Goal: Information Seeking & Learning: Find specific fact

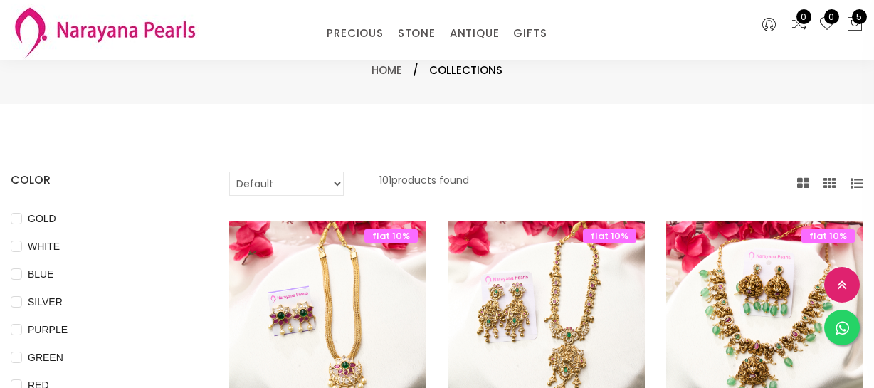
select select "INR"
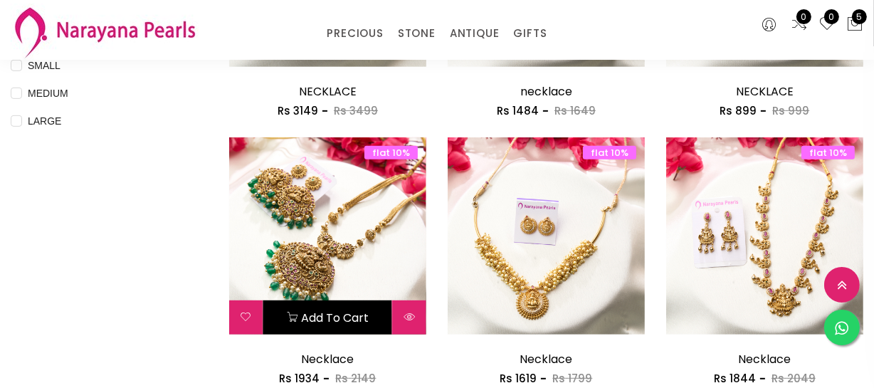
scroll to position [712, 0]
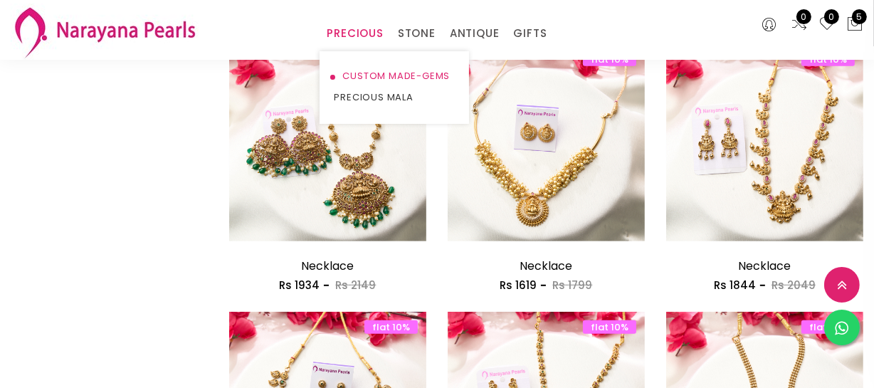
click at [366, 71] on link "CUSTOM MADE-GEMS" at bounding box center [394, 75] width 121 height 21
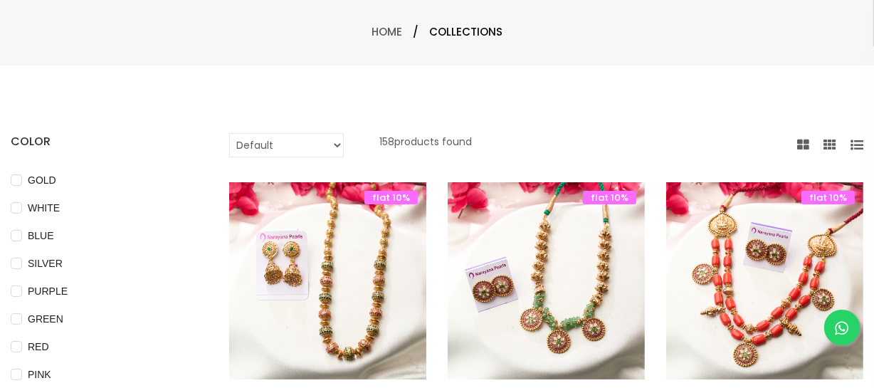
scroll to position [258, 0]
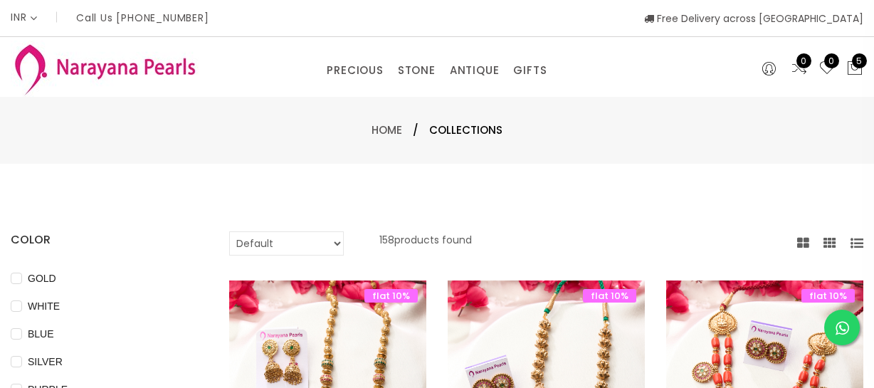
select select "INR"
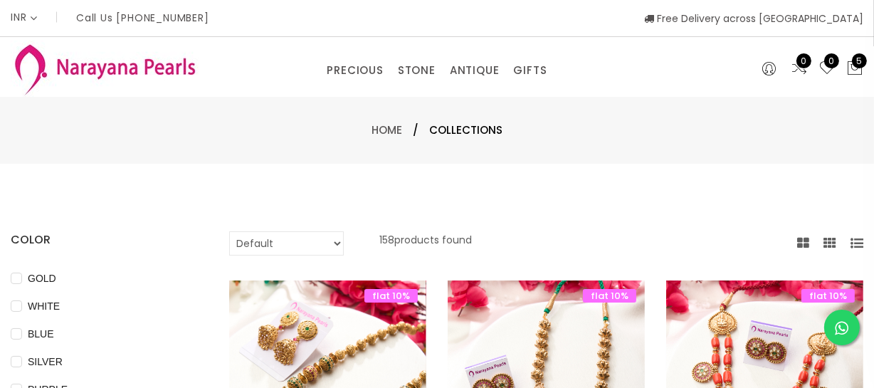
scroll to position [258, 0]
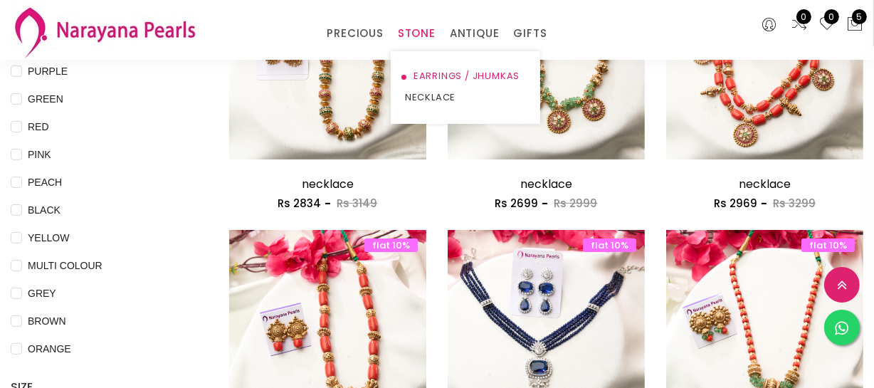
click at [418, 70] on link "EARRINGS / JHUMKAS" at bounding box center [465, 75] width 121 height 21
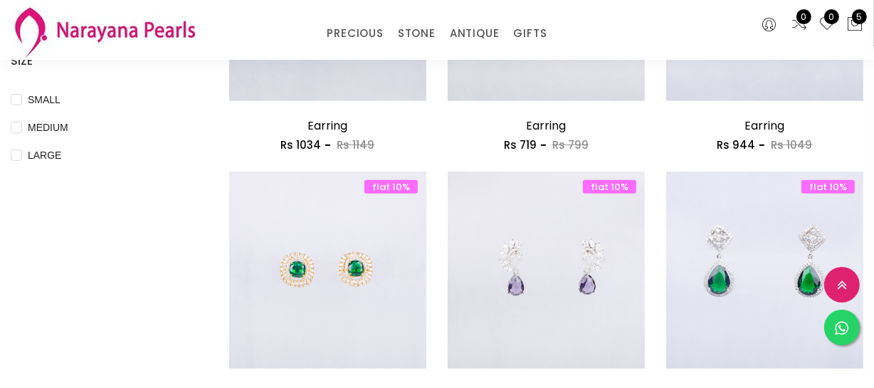
scroll to position [647, 0]
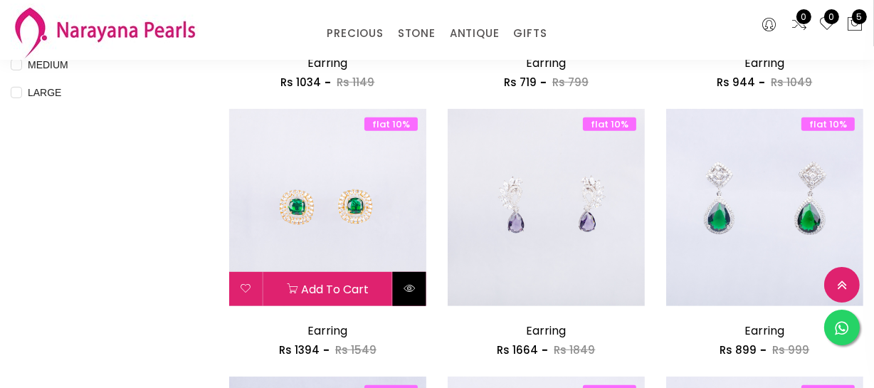
click at [419, 291] on button at bounding box center [409, 289] width 33 height 34
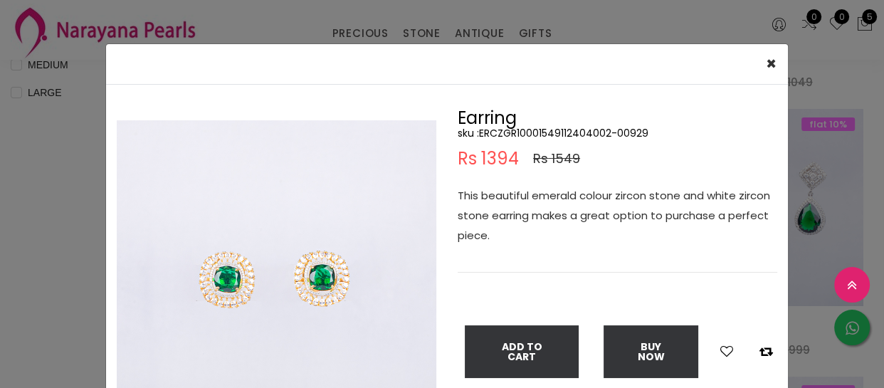
click at [536, 133] on h5 "sku : ERCZGR10001549112404002-00929" at bounding box center [617, 133] width 319 height 13
click at [539, 130] on h5 "sku : ERCZGR10001549112404002-00929" at bounding box center [617, 133] width 319 height 13
copy h5 "ERCZGR10001549112404002"
click at [48, 238] on div "× Close Double (click / press) on the image to zoom (in / out). Earring sku : E…" at bounding box center [442, 194] width 884 height 388
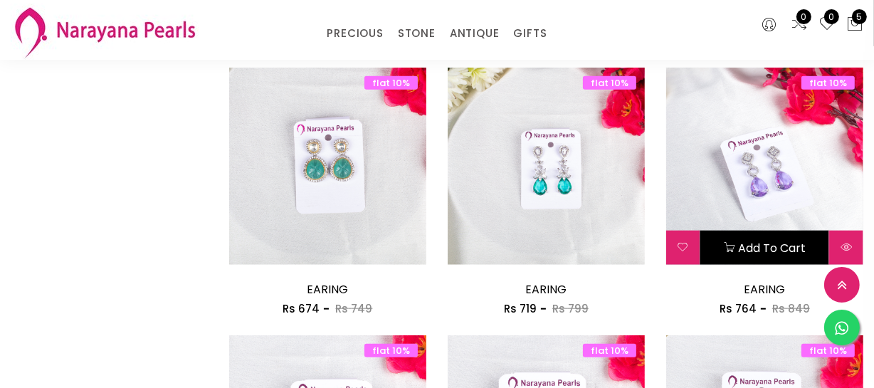
scroll to position [1294, 0]
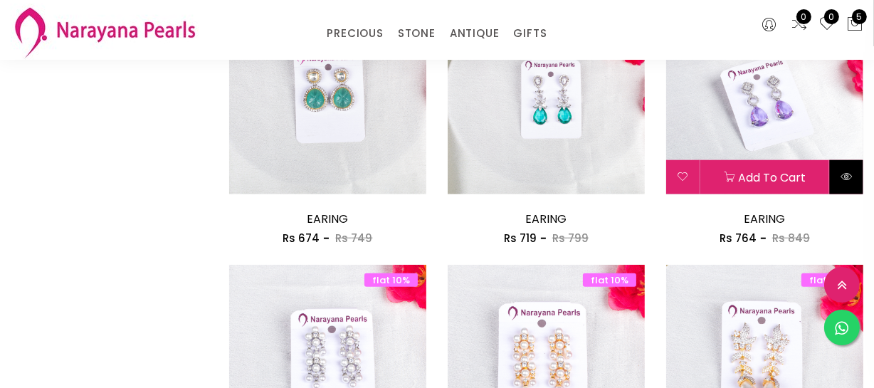
click at [845, 178] on icon at bounding box center [845, 176] width 11 height 11
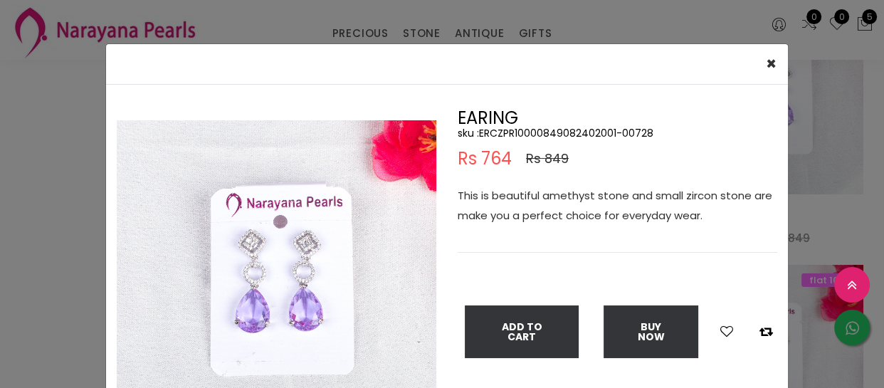
click at [560, 132] on h5 "sku : ERCZPR10000849082402001-00728" at bounding box center [617, 133] width 319 height 13
copy h5 "ERCZPR10000849082402001"
click at [47, 290] on div "× Close Double (click / press) on the image to zoom (in / out). EARING sku : ER…" at bounding box center [442, 194] width 884 height 388
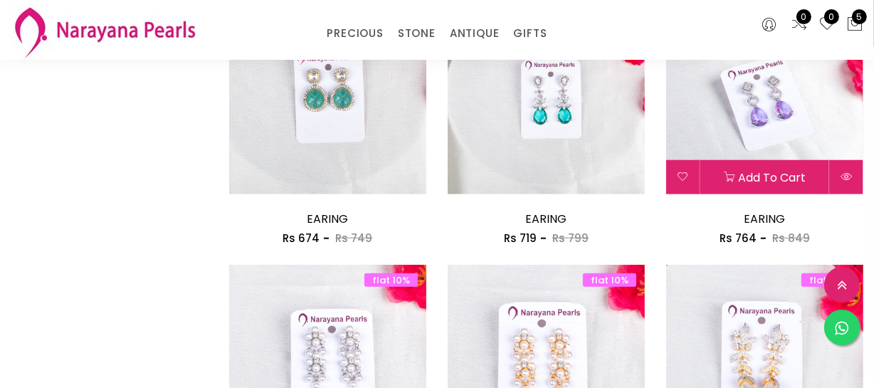
scroll to position [1423, 0]
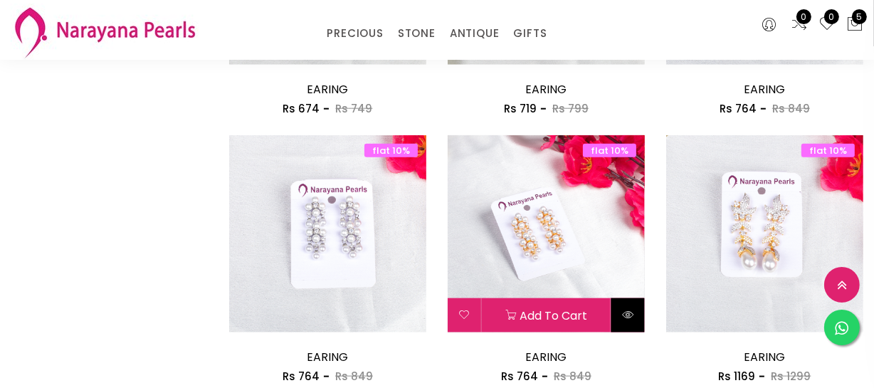
click at [622, 308] on button at bounding box center [627, 315] width 33 height 34
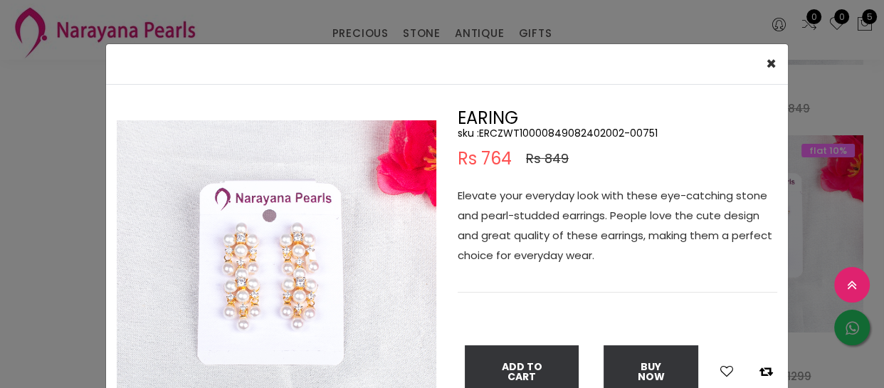
click at [537, 127] on h5 "sku : ERCZWT10000849082402002-00751" at bounding box center [617, 133] width 319 height 13
copy h5 "ERCZWT10000849082402002"
click at [78, 176] on div "× Close Double (click / press) on the image to zoom (in / out). EARING sku : ER…" at bounding box center [442, 194] width 884 height 388
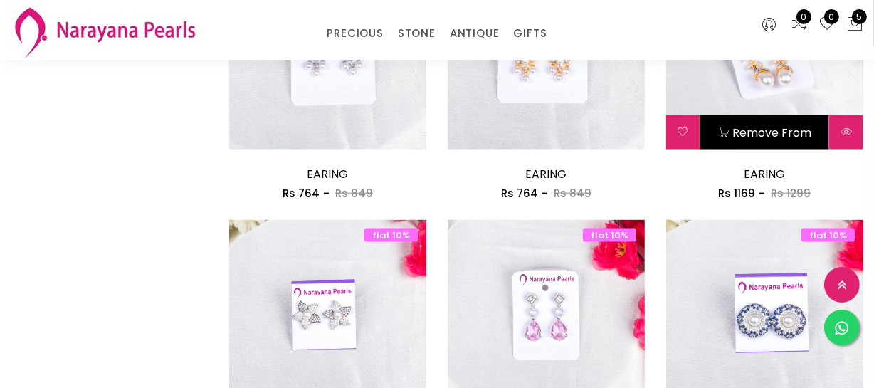
scroll to position [1617, 0]
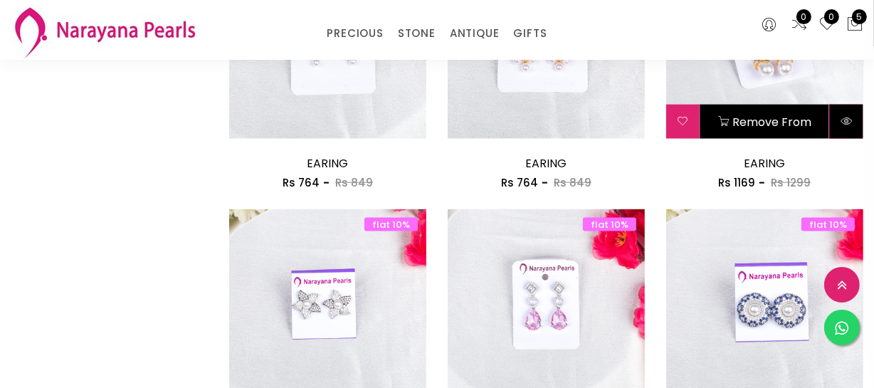
click at [850, 116] on icon at bounding box center [845, 120] width 11 height 11
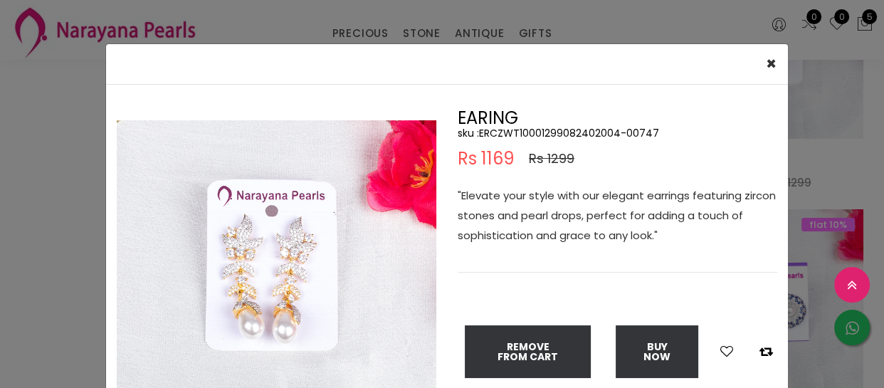
click at [551, 133] on h5 "sku : ERCZWT10001299082402004-00747" at bounding box center [617, 133] width 319 height 13
copy h5 "ERCZWT10001299082402004"
click at [85, 149] on div "× Close Double (click / press) on the image to zoom (in / out). EARING sku : ER…" at bounding box center [442, 194] width 884 height 388
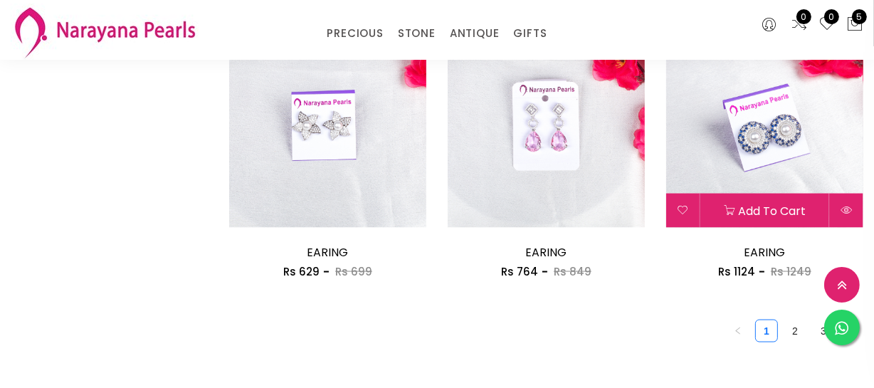
scroll to position [1876, 0]
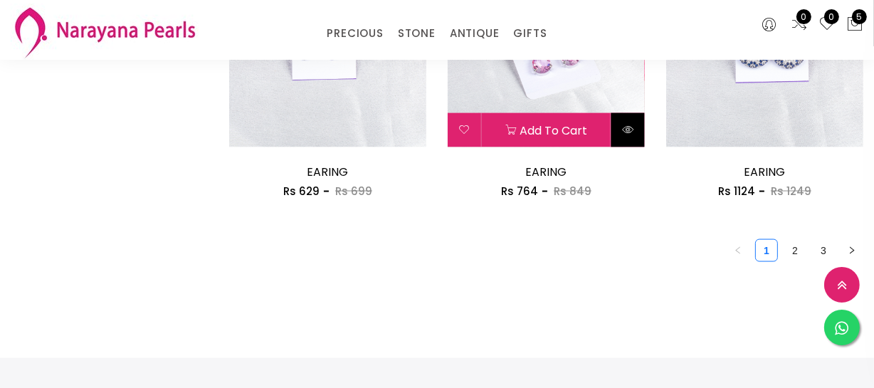
click at [627, 135] on icon at bounding box center [627, 129] width 11 height 11
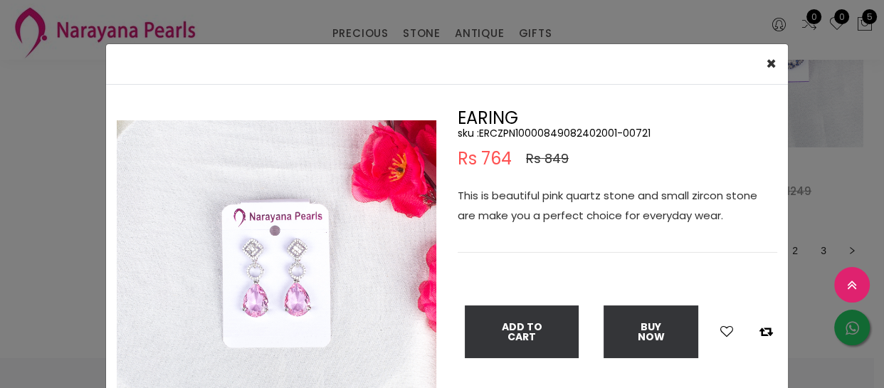
click at [556, 137] on h5 "sku : ERCZPN10000849082402001-00721" at bounding box center [617, 133] width 319 height 13
copy h5 "ERCZPN10000849082402001"
click at [0, 154] on div "× Close Double (click / press) on the image to zoom (in / out). EARING sku : ER…" at bounding box center [442, 194] width 884 height 388
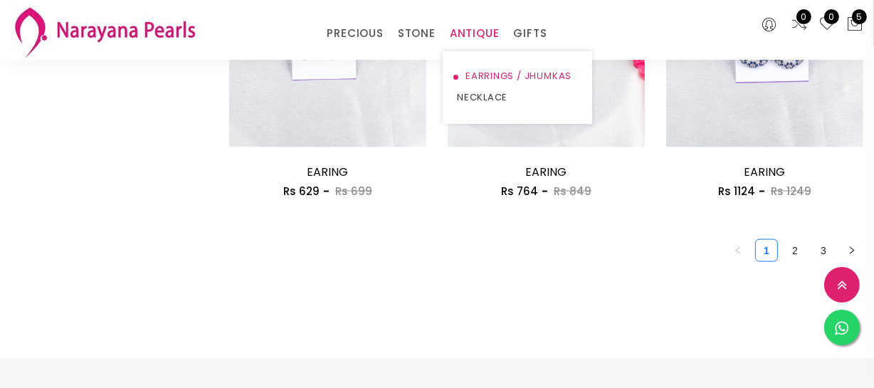
click at [493, 78] on link "EARRINGS / JHUMKAS" at bounding box center [517, 75] width 121 height 21
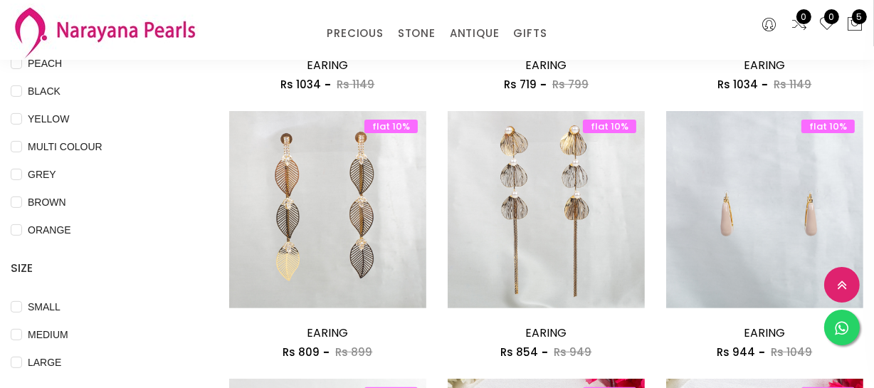
scroll to position [388, 0]
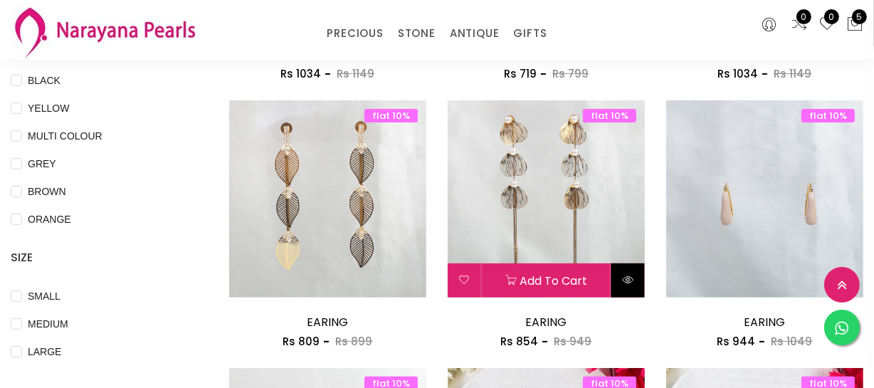
click at [633, 280] on button at bounding box center [627, 280] width 33 height 34
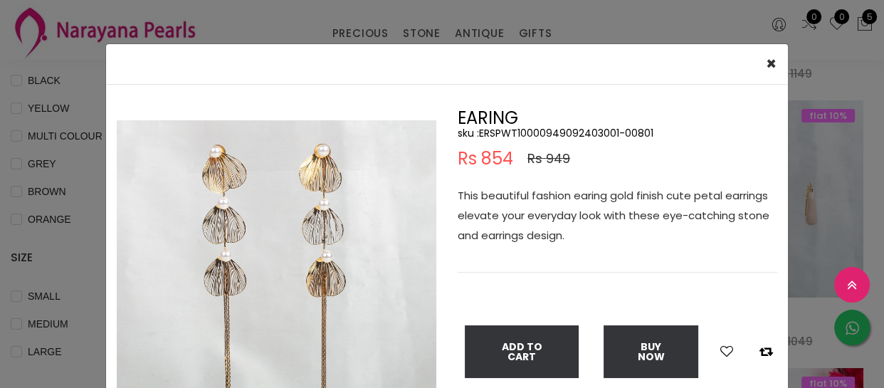
click at [552, 131] on h5 "sku : ERSPWT10000949092403001-00801" at bounding box center [617, 133] width 319 height 13
copy h5 "ERSPWT10000949092403001"
click at [74, 148] on div "× Close Double (click / press) on the image to zoom (in / out). EARING sku : ER…" at bounding box center [442, 194] width 884 height 388
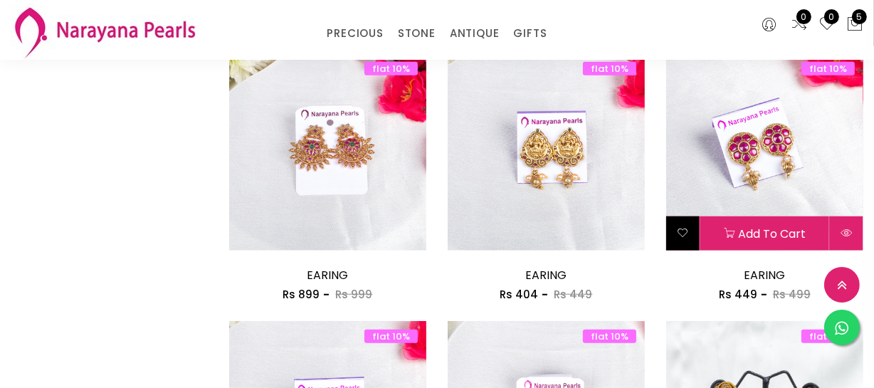
scroll to position [1229, 0]
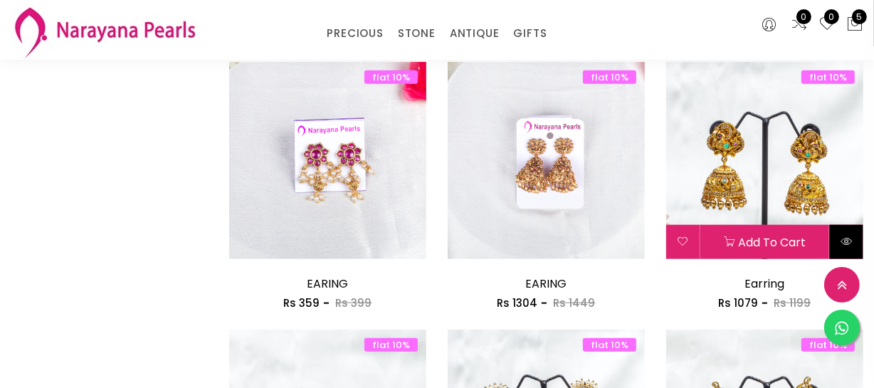
click at [842, 242] on icon at bounding box center [845, 241] width 11 height 11
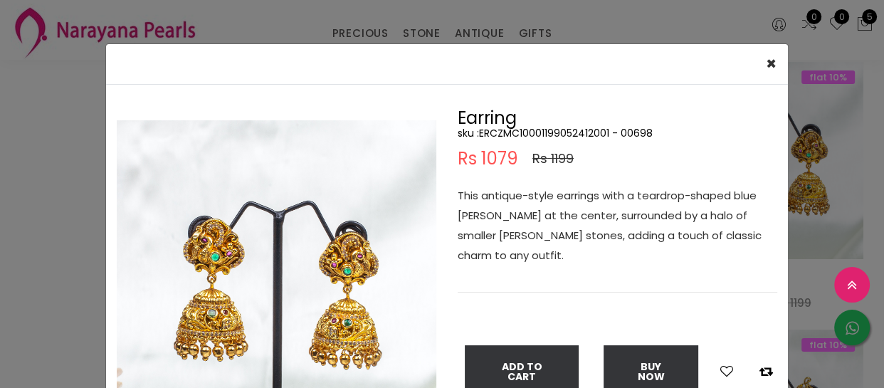
click at [511, 132] on h5 "sku : ERCZMC10001199052412001 - 00698" at bounding box center [617, 133] width 319 height 13
copy h5 "ERCZMC10001199052412001"
click at [85, 156] on div "× Close Double (click / press) on the image to zoom (in / out). Earring sku : E…" at bounding box center [442, 194] width 884 height 388
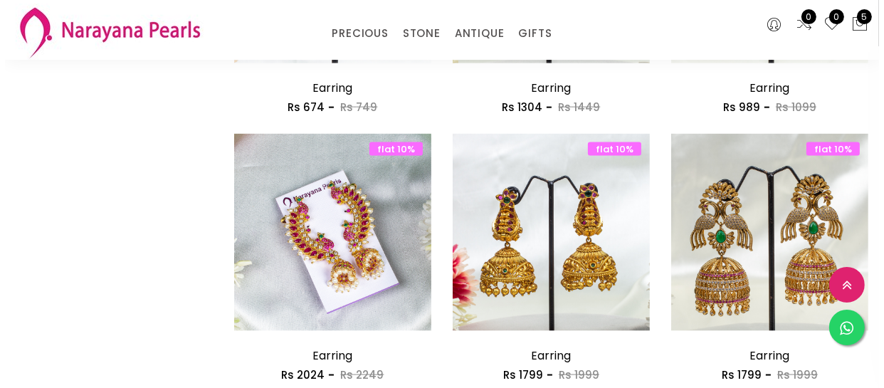
scroll to position [1811, 0]
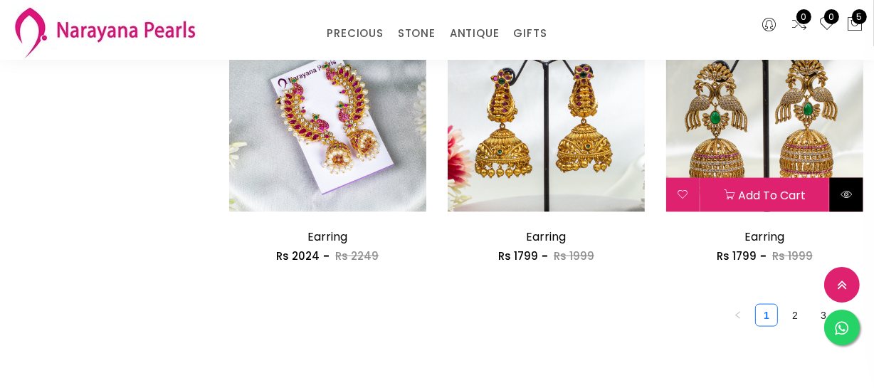
click at [842, 198] on icon at bounding box center [845, 194] width 11 height 11
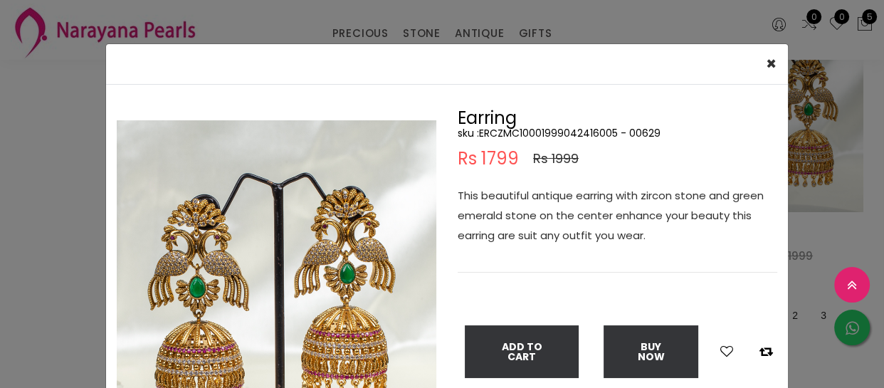
click at [544, 127] on h5 "sku : ERCZMC10001999042416005 - 00629" at bounding box center [617, 133] width 319 height 13
copy h5 "ERCZMC10001999042416005"
